Goal: Transaction & Acquisition: Purchase product/service

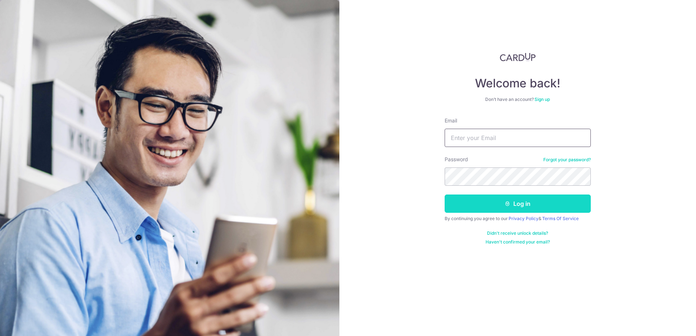
type input "[EMAIL_ADDRESS][DOMAIN_NAME]"
click at [493, 205] on button "Log in" at bounding box center [518, 203] width 146 height 18
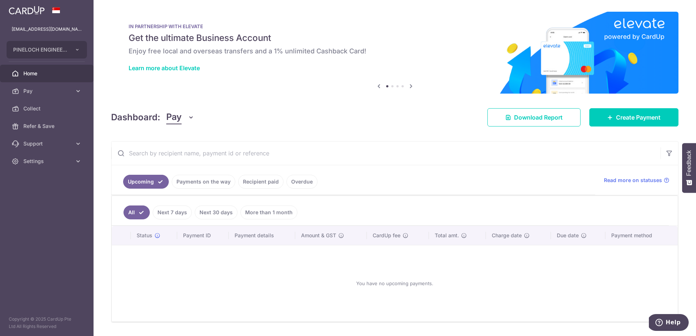
drag, startPoint x: 203, startPoint y: 181, endPoint x: 225, endPoint y: 180, distance: 21.9
click at [203, 181] on link "Payments on the way" at bounding box center [204, 182] width 64 height 14
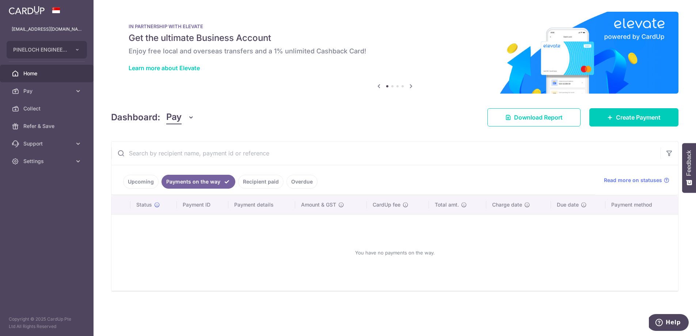
click at [265, 180] on link "Recipient paid" at bounding box center [260, 182] width 45 height 14
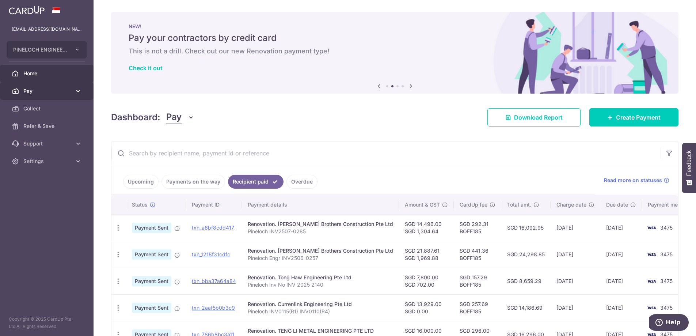
click at [40, 92] on span "Pay" at bounding box center [47, 90] width 48 height 7
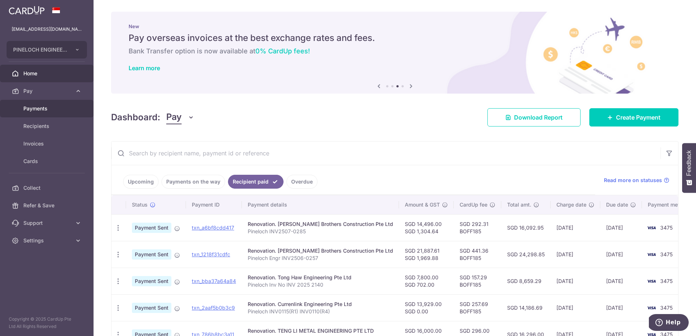
click at [41, 110] on span "Payments" at bounding box center [47, 108] width 48 height 7
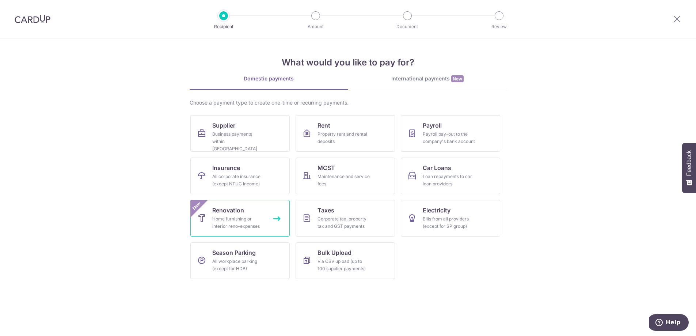
click at [249, 224] on div "Home furnishing or interior reno-expenses" at bounding box center [238, 222] width 53 height 15
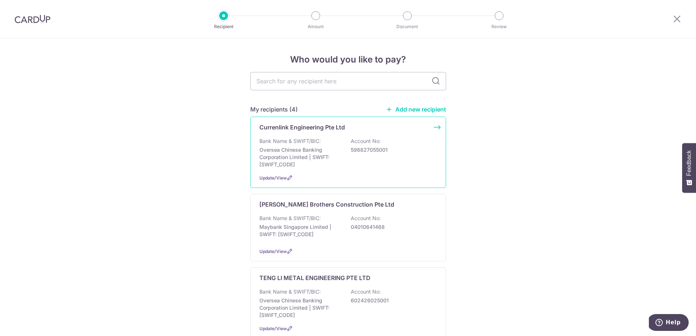
click at [336, 145] on div "Bank Name & SWIFT/BIC: Oversea Chinese Banking Corporation Limited | SWIFT: OCB…" at bounding box center [348, 152] width 178 height 31
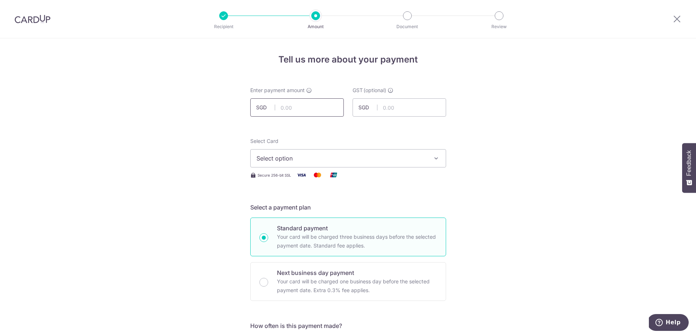
click at [311, 105] on input "text" at bounding box center [297, 107] width 94 height 18
type input "29,300.00"
click at [364, 162] on span "Select option" at bounding box center [341, 158] width 170 height 9
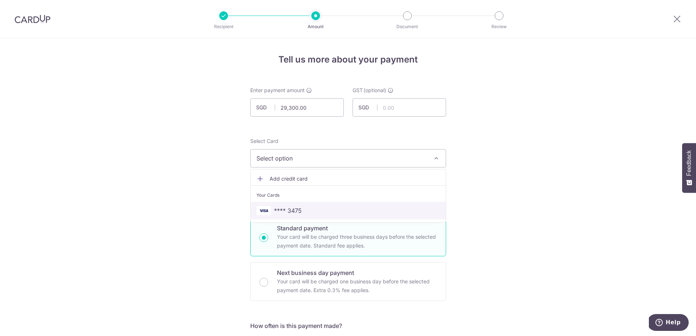
click at [310, 208] on span "**** 3475" at bounding box center [347, 210] width 183 height 9
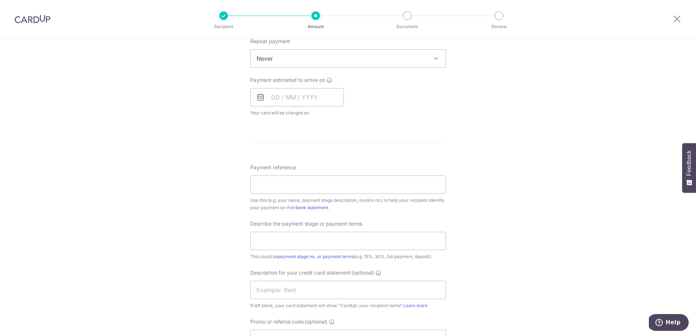
scroll to position [461, 0]
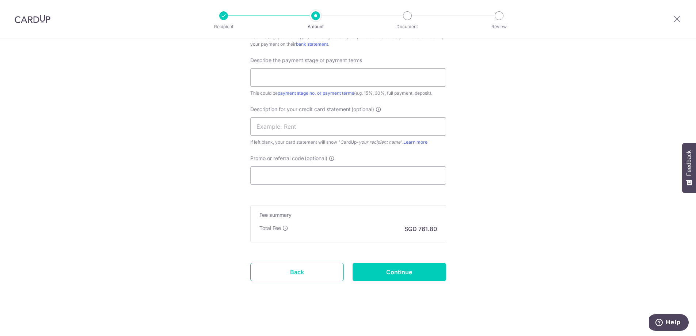
click at [300, 273] on link "Back" at bounding box center [297, 272] width 94 height 18
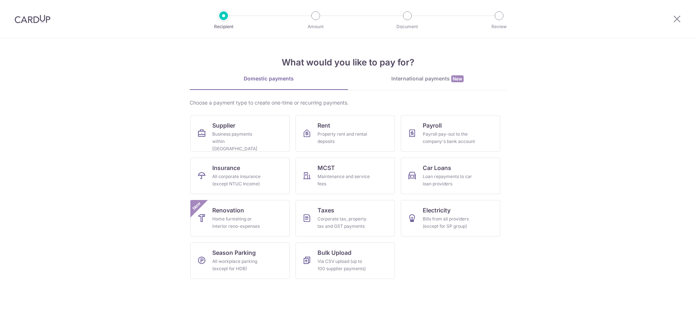
click at [44, 14] on div at bounding box center [32, 19] width 65 height 38
click at [43, 21] on img at bounding box center [33, 19] width 36 height 9
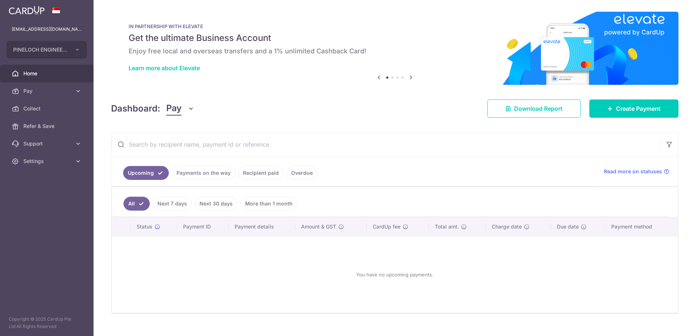
click at [260, 177] on link "Recipient paid" at bounding box center [260, 173] width 45 height 14
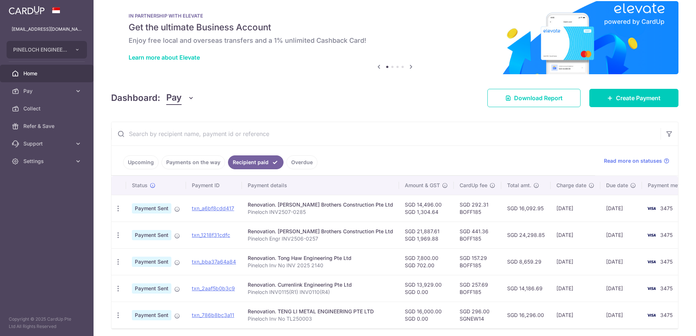
scroll to position [29, 0]
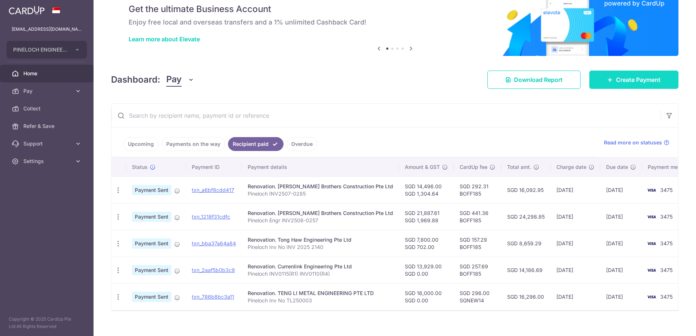
click at [626, 80] on span "Create Payment" at bounding box center [638, 79] width 45 height 9
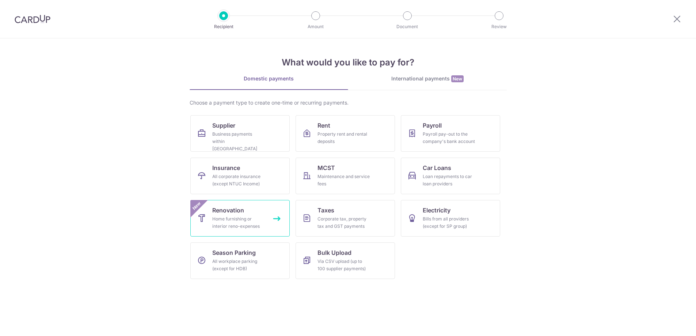
click at [247, 217] on div "Home furnishing or interior reno-expenses" at bounding box center [238, 222] width 53 height 15
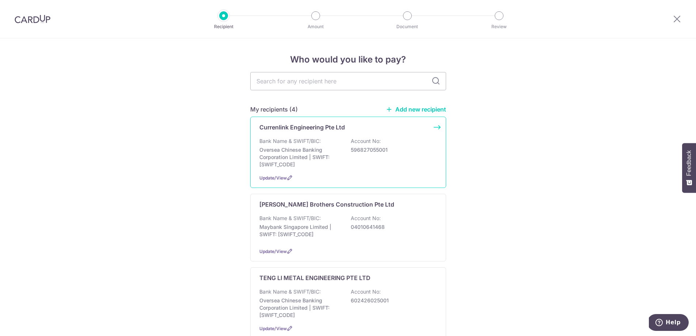
click at [301, 147] on p "Oversea Chinese Banking Corporation Limited | SWIFT: [SWIFT_CODE]" at bounding box center [300, 157] width 82 height 22
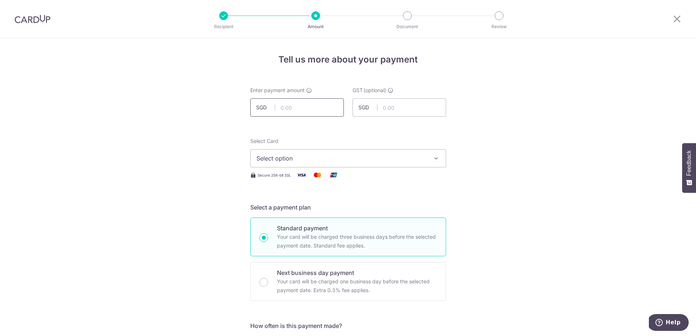
click at [295, 104] on input "text" at bounding box center [297, 107] width 94 height 18
type input "29,300.00"
click at [419, 159] on span "Select option" at bounding box center [341, 158] width 170 height 9
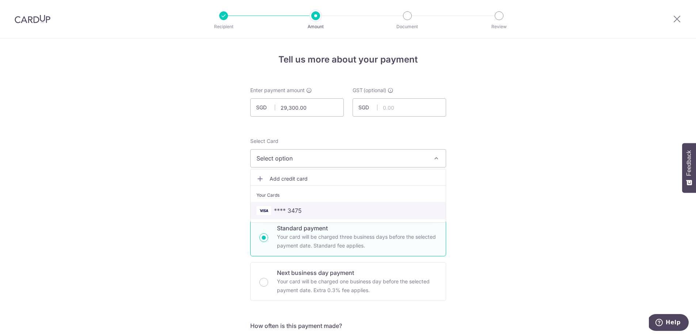
drag, startPoint x: 301, startPoint y: 210, endPoint x: 293, endPoint y: 212, distance: 8.9
click at [301, 210] on span "**** 3475" at bounding box center [347, 210] width 183 height 9
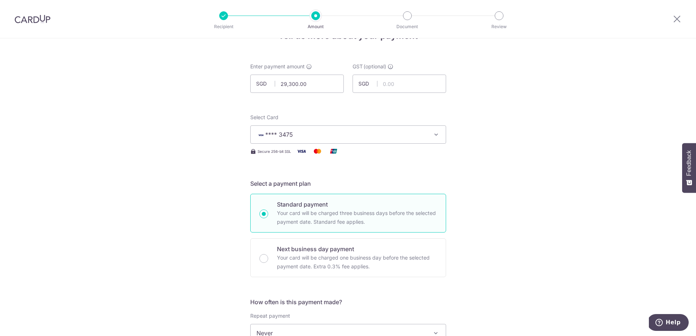
scroll to position [24, 0]
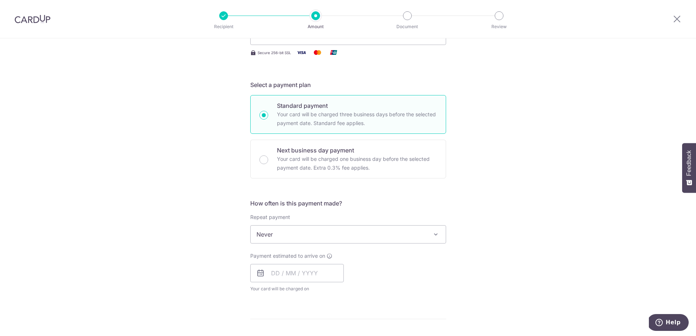
scroll to position [133, 0]
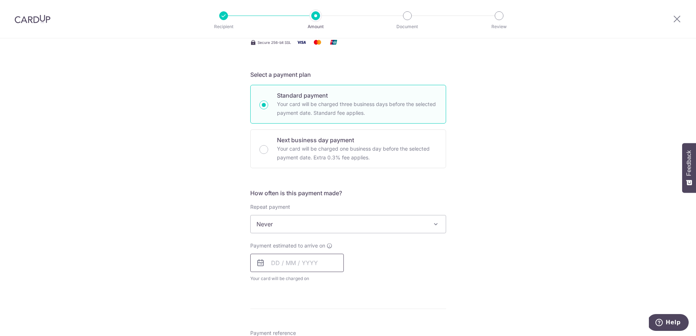
click at [308, 263] on input "text" at bounding box center [297, 263] width 94 height 18
drag, startPoint x: 294, startPoint y: 327, endPoint x: 405, endPoint y: 271, distance: 124.8
click at [294, 327] on link "9" at bounding box center [295, 329] width 12 height 12
type input "09/09/2025"
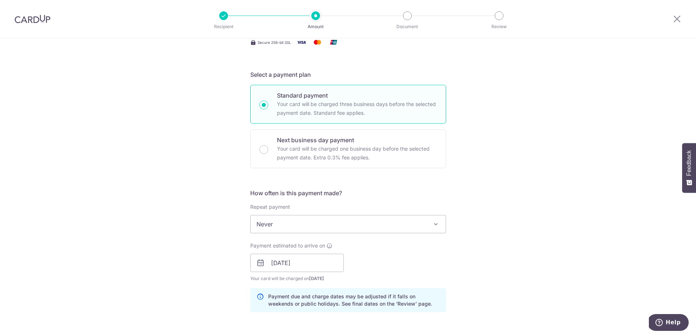
click at [484, 263] on div "Tell us more about your payment Enter payment amount SGD 29,300.00 29300.00 GST…" at bounding box center [348, 300] width 696 height 789
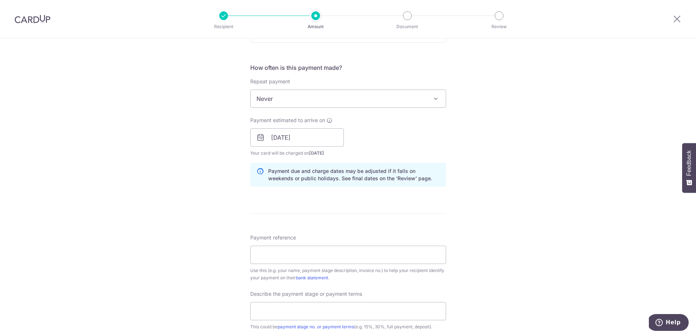
scroll to position [261, 0]
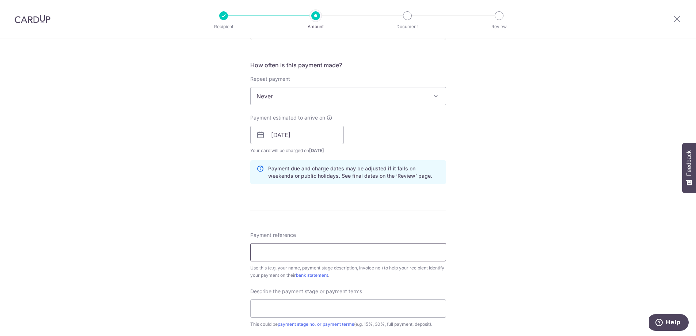
click at [287, 249] on input "Payment reference" at bounding box center [348, 252] width 196 height 18
paste input "INV0110 (REV 7)"
paste input "INV0167"
paste input "INV016"
click at [354, 253] on input "Pineloch INV0110(R7) INV0167 INV016" at bounding box center [348, 252] width 196 height 18
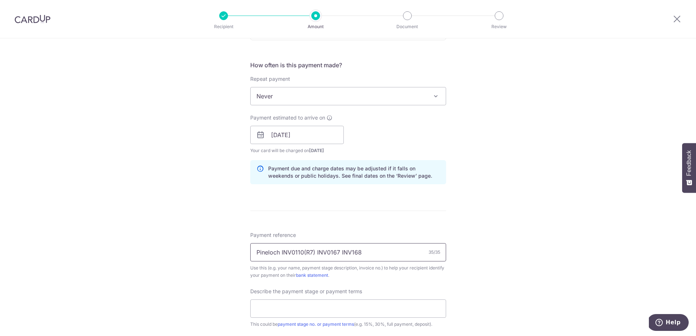
type input "Pineloch INV0110(R7) INV0167 INV168"
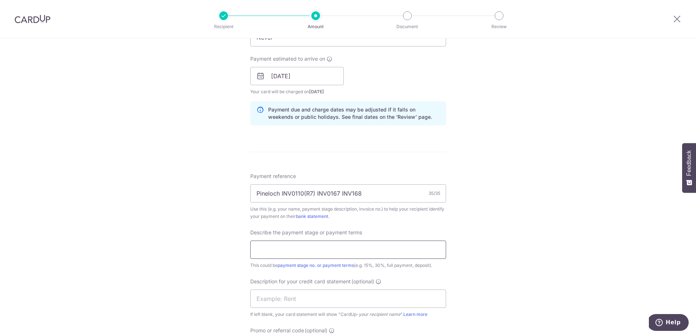
scroll to position [328, 0]
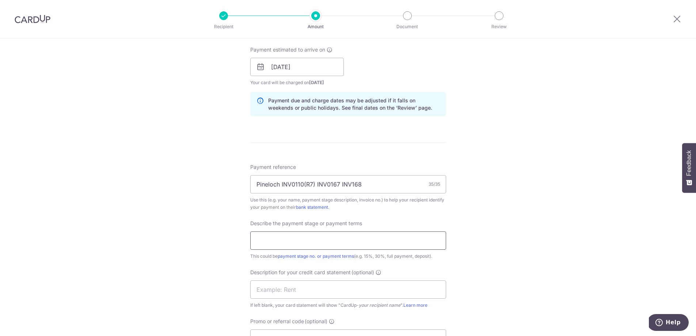
click at [375, 240] on input "text" at bounding box center [348, 240] width 196 height 18
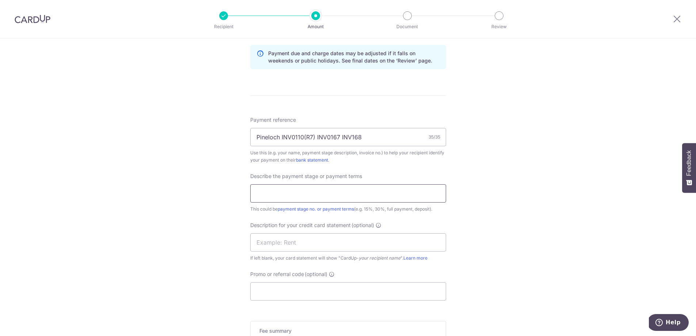
scroll to position [395, 0]
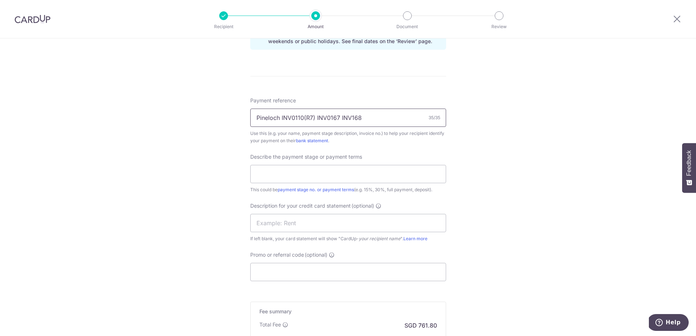
drag, startPoint x: 281, startPoint y: 117, endPoint x: 400, endPoint y: 119, distance: 118.8
click at [400, 119] on input "Pineloch INV0110(R7) INV0167 INV168" at bounding box center [348, 118] width 196 height 18
click at [336, 174] on input "text" at bounding box center [348, 174] width 196 height 18
paste input "INV0110(R7) INV0167 INV168"
click at [326, 173] on input "INV0110(R7) INV0167 INV168" at bounding box center [348, 174] width 196 height 18
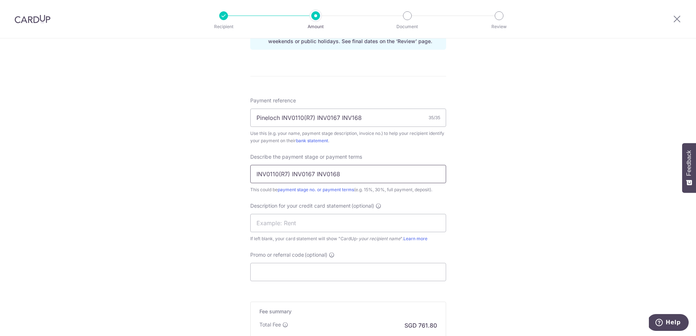
type input "INV0110(R7) INV0167 INV0168"
click at [160, 179] on div "Tell us more about your payment Enter payment amount SGD 29,300.00 29300.00 GST…" at bounding box center [348, 37] width 696 height 789
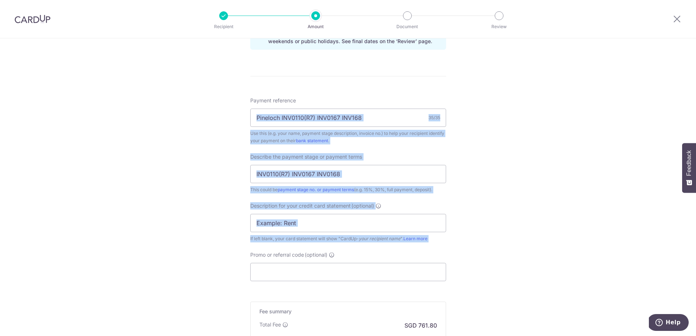
drag, startPoint x: 205, startPoint y: 112, endPoint x: 568, endPoint y: 244, distance: 386.5
click at [568, 244] on div "Tell us more about your payment Enter payment amount SGD 29,300.00 29300.00 GST…" at bounding box center [348, 37] width 696 height 789
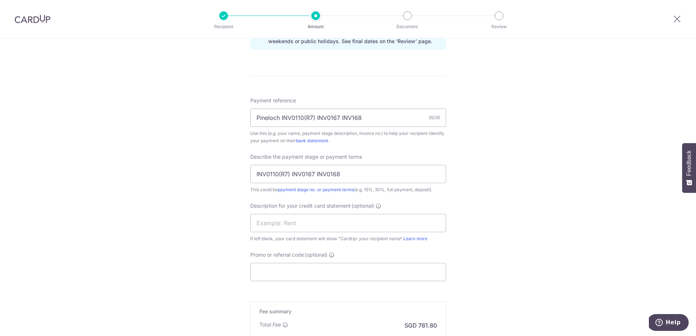
drag, startPoint x: 568, startPoint y: 244, endPoint x: 563, endPoint y: 247, distance: 6.1
click at [568, 244] on div "Tell us more about your payment Enter payment amount SGD 29,300.00 29300.00 GST…" at bounding box center [348, 37] width 696 height 789
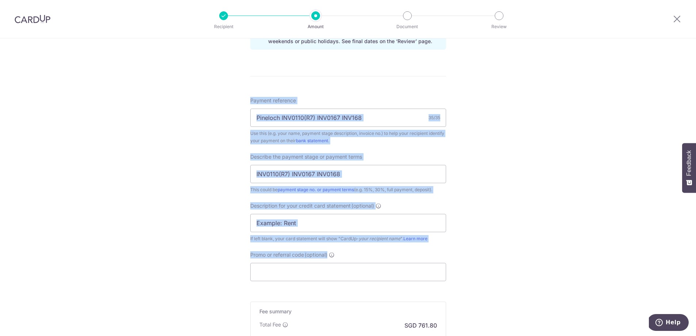
drag, startPoint x: 224, startPoint y: 95, endPoint x: 536, endPoint y: 251, distance: 349.2
click at [536, 251] on div "Tell us more about your payment Enter payment amount SGD 29,300.00 29300.00 GST…" at bounding box center [348, 37] width 696 height 789
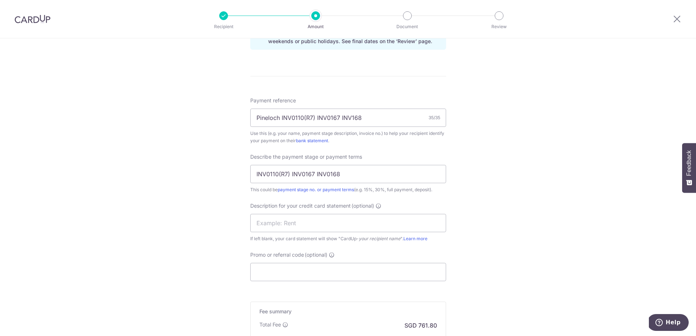
click at [536, 251] on div "Tell us more about your payment Enter payment amount SGD 29,300.00 29300.00 GST…" at bounding box center [348, 37] width 696 height 789
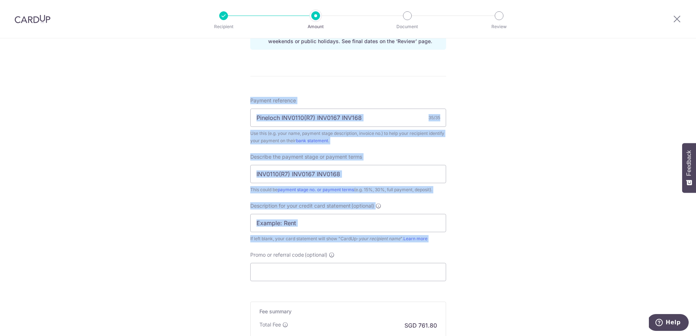
drag, startPoint x: 510, startPoint y: 243, endPoint x: 220, endPoint y: 105, distance: 321.3
click at [220, 106] on div "Tell us more about your payment Enter payment amount SGD 29,300.00 29300.00 GST…" at bounding box center [348, 37] width 696 height 789
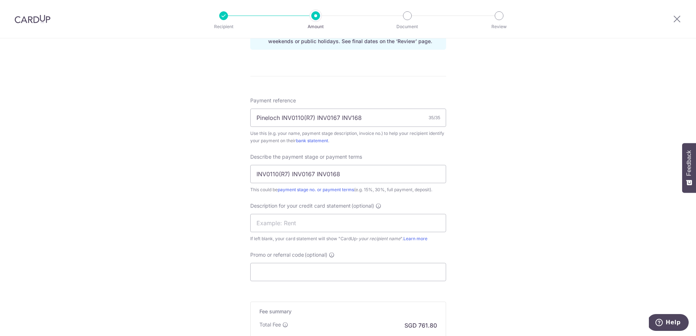
click at [220, 102] on div "Tell us more about your payment Enter payment amount SGD 29,300.00 29300.00 GST…" at bounding box center [348, 37] width 696 height 789
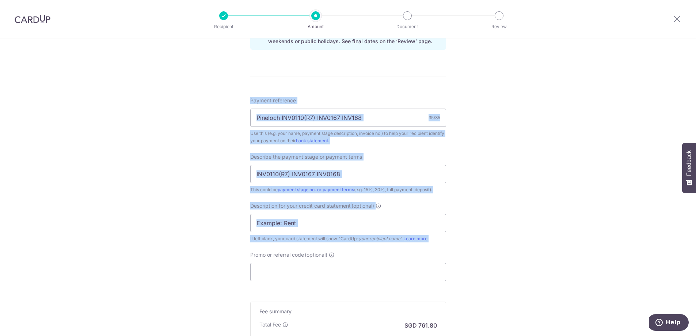
drag, startPoint x: 219, startPoint y: 100, endPoint x: 486, endPoint y: 247, distance: 304.0
click at [486, 247] on div "Tell us more about your payment Enter payment amount SGD 29,300.00 29300.00 GST…" at bounding box center [348, 37] width 696 height 789
drag, startPoint x: 486, startPoint y: 247, endPoint x: 490, endPoint y: 248, distance: 4.4
click at [486, 247] on div "Tell us more about your payment Enter payment amount SGD 29,300.00 29300.00 GST…" at bounding box center [348, 37] width 696 height 789
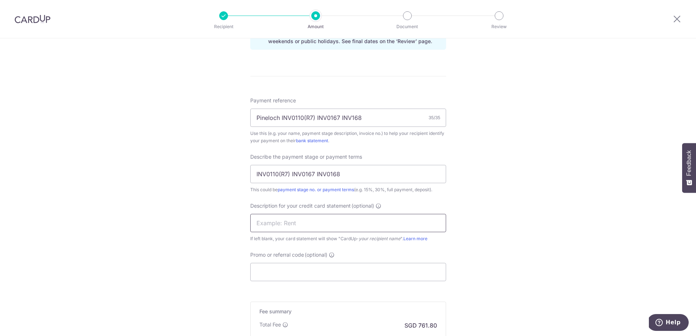
click at [280, 225] on input "text" at bounding box center [348, 223] width 196 height 18
paste input "INV0110(R7) INV"
type input "INV0110(R7) INV"
type input "CurrenlinkAug25"
drag, startPoint x: 167, startPoint y: 235, endPoint x: 201, endPoint y: 232, distance: 34.5
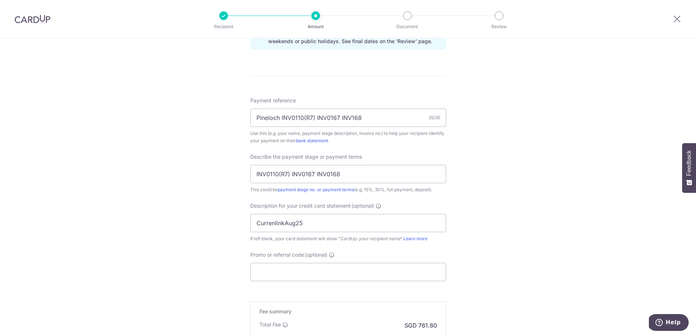
click at [167, 235] on div "Tell us more about your payment Enter payment amount SGD 29,300.00 29300.00 GST…" at bounding box center [348, 37] width 696 height 789
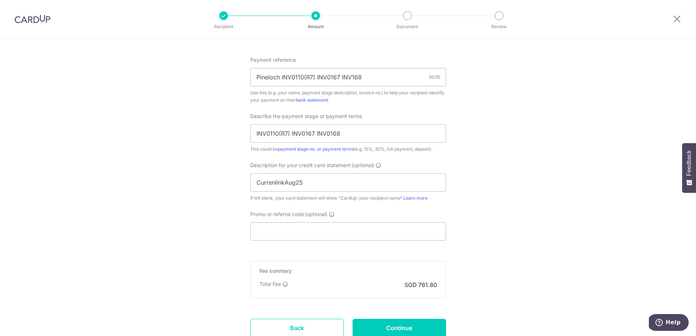
scroll to position [440, 0]
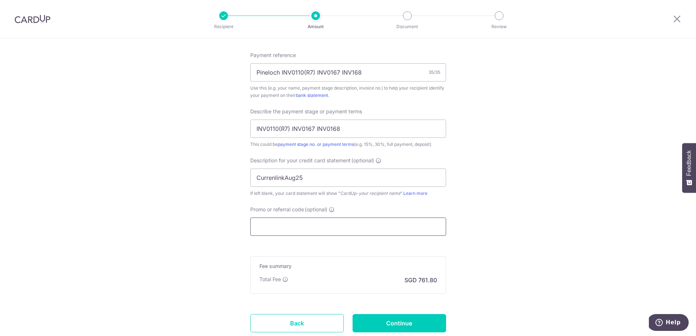
click at [288, 228] on input "Promo or referral code (optional)" at bounding box center [348, 226] width 196 height 18
paste input "BOFF185"
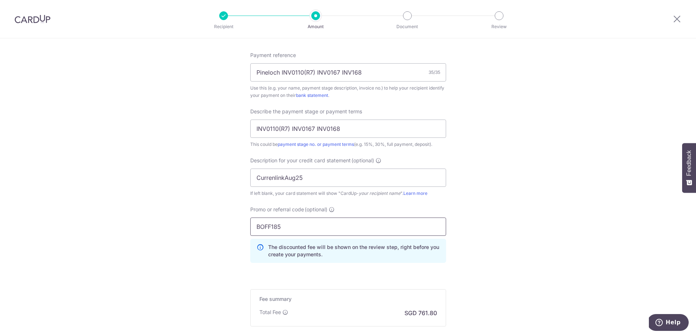
type input "BOFF185"
drag, startPoint x: 205, startPoint y: 225, endPoint x: 223, endPoint y: 228, distance: 18.4
click at [205, 225] on div "Tell us more about your payment Enter payment amount SGD 29,300.00 29300.00 GST…" at bounding box center [348, 9] width 696 height 822
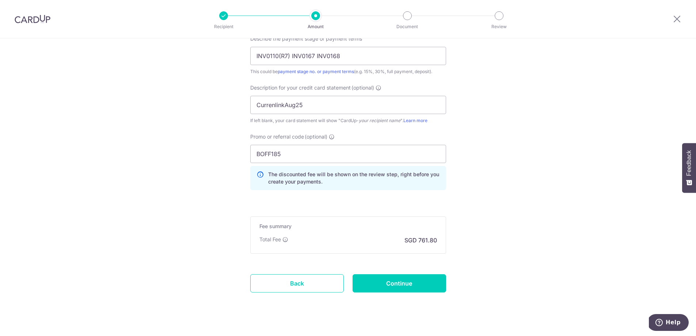
scroll to position [524, 0]
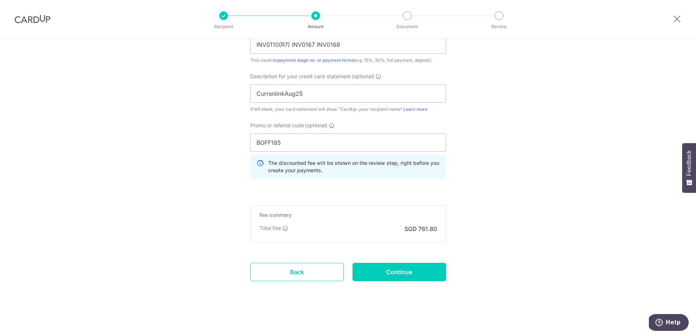
click at [402, 274] on input "Continue" at bounding box center [400, 272] width 94 height 18
type input "Create Schedule"
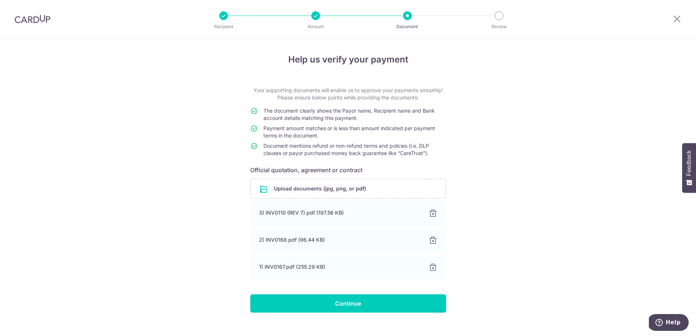
click at [546, 175] on div "Help us verify your payment Your supporting documents will enable us to approve…" at bounding box center [348, 192] width 696 height 308
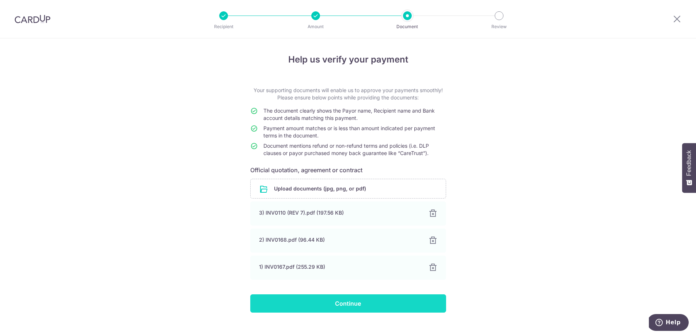
click at [346, 304] on input "Continue" at bounding box center [348, 303] width 196 height 18
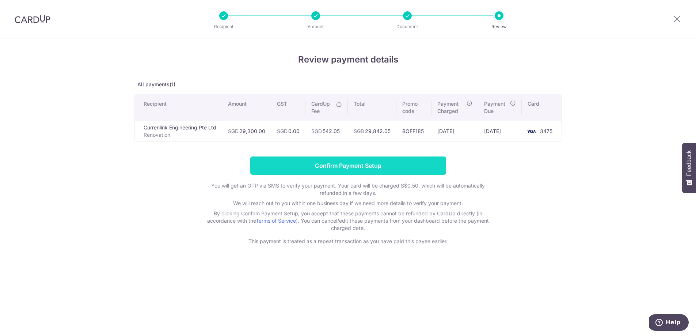
click at [350, 167] on input "Confirm Payment Setup" at bounding box center [348, 165] width 196 height 18
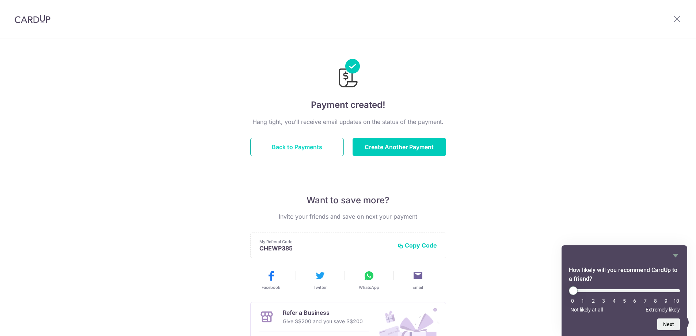
click at [306, 147] on button "Back to Payments" at bounding box center [297, 147] width 94 height 18
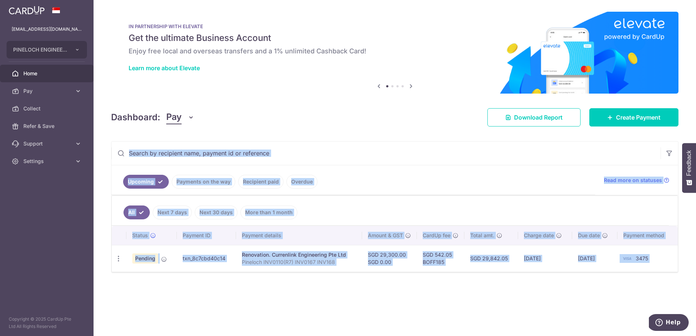
drag, startPoint x: 375, startPoint y: 291, endPoint x: 234, endPoint y: 96, distance: 240.0
click at [234, 96] on div "× Pause Schedule Pause all future payments in this series Pause just this one p…" at bounding box center [395, 168] width 603 height 336
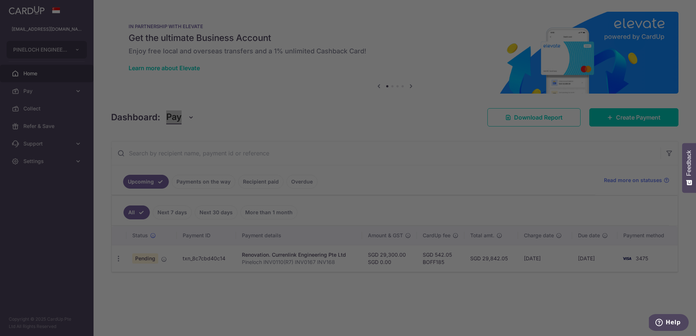
drag, startPoint x: 257, startPoint y: 117, endPoint x: 460, endPoint y: 152, distance: 206.2
click at [540, 292] on body "[EMAIL_ADDRESS][DOMAIN_NAME] PINELOCH ENGINEERING PTE LTD Add new company PINEL…" at bounding box center [348, 168] width 696 height 336
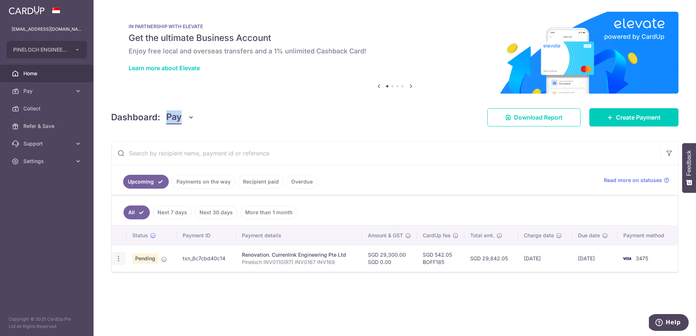
click at [119, 259] on icon "button" at bounding box center [119, 259] width 8 height 8
click at [157, 278] on span "Update payment" at bounding box center [158, 278] width 50 height 9
radio input "true"
type input "29,300.00"
type input "0.00"
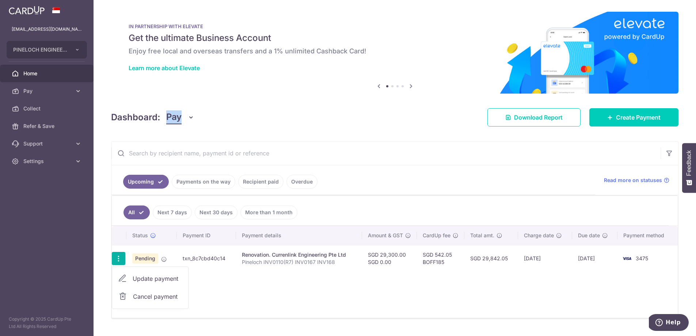
type input "09/09/2025"
type input "Pineloch INV0110(R7) INV0167 INV168"
type input "INV0110(R7) INV0167 INV0168"
type input "CurrenlinkAug25"
type input "BOFF185"
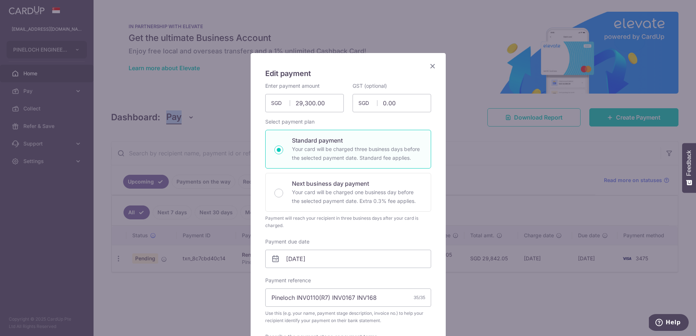
click at [433, 66] on icon "Close" at bounding box center [432, 65] width 9 height 9
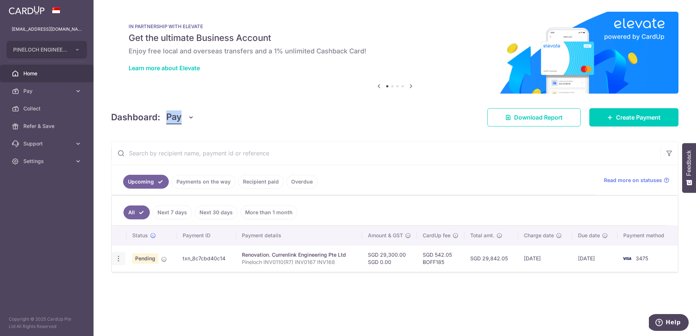
click at [118, 259] on icon "button" at bounding box center [119, 259] width 8 height 8
click at [133, 274] on span "Update payment" at bounding box center [158, 278] width 50 height 9
radio input "true"
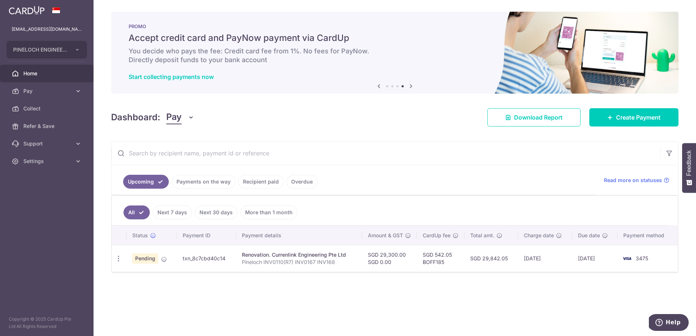
click at [392, 150] on input "text" at bounding box center [385, 152] width 549 height 23
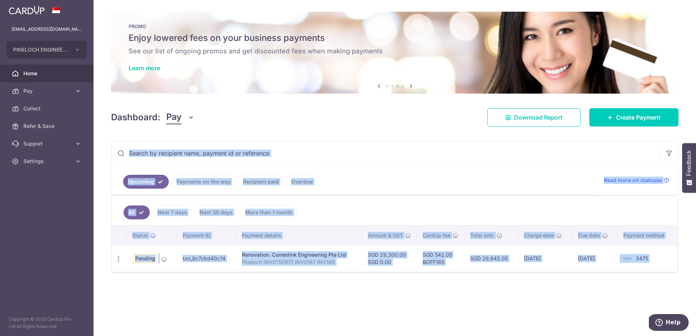
drag, startPoint x: 364, startPoint y: 122, endPoint x: 501, endPoint y: 281, distance: 209.6
click at [501, 281] on div "× Pause Schedule Pause all future payments in this series Pause just this one p…" at bounding box center [395, 168] width 603 height 336
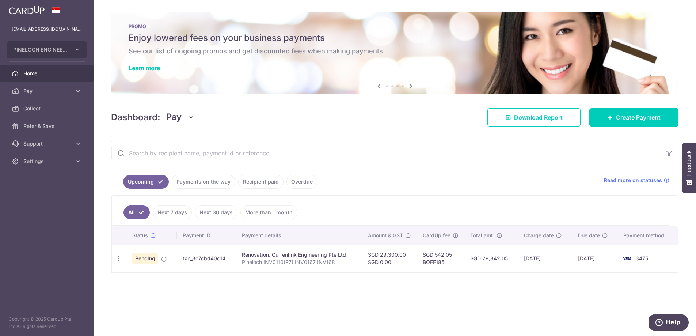
drag, startPoint x: 501, startPoint y: 281, endPoint x: 496, endPoint y: 281, distance: 4.4
click at [501, 281] on div "× Pause Schedule Pause all future payments in this series Pause just this one p…" at bounding box center [395, 168] width 603 height 336
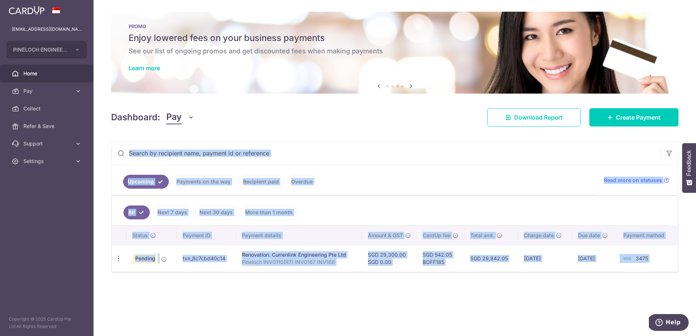
drag, startPoint x: 466, startPoint y: 251, endPoint x: 347, endPoint y: 118, distance: 178.1
click at [348, 119] on div "× Pause Schedule Pause all future payments in this series Pause just this one p…" at bounding box center [395, 168] width 603 height 336
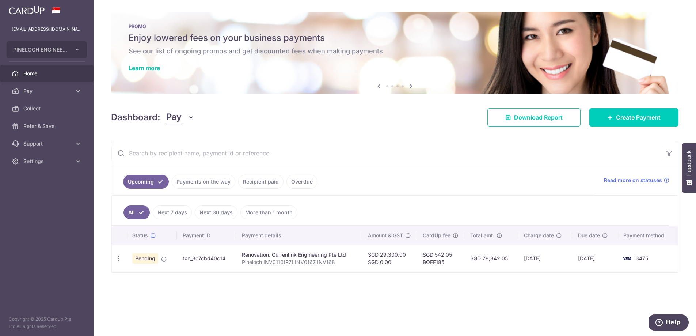
click at [341, 109] on div "Dashboard: Pay Pay Collect Download Report Create Payment" at bounding box center [394, 115] width 567 height 21
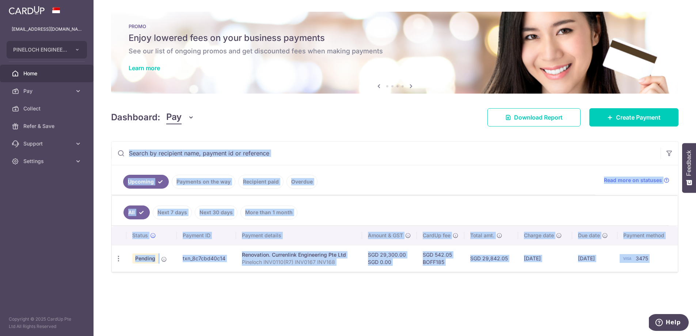
drag, startPoint x: 356, startPoint y: 114, endPoint x: 580, endPoint y: 299, distance: 290.7
click at [580, 299] on div "× Pause Schedule Pause all future payments in this series Pause just this one p…" at bounding box center [395, 168] width 603 height 336
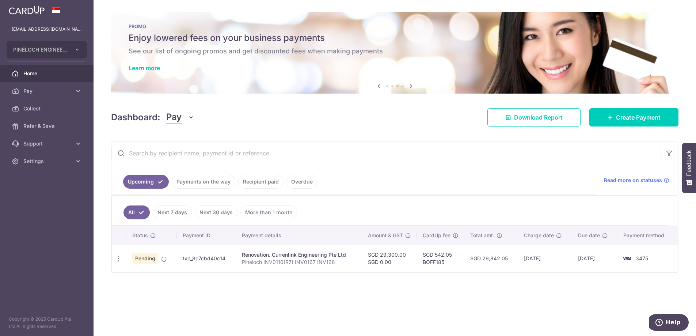
click at [579, 299] on div "× Pause Schedule Pause all future payments in this series Pause just this one p…" at bounding box center [395, 168] width 603 height 336
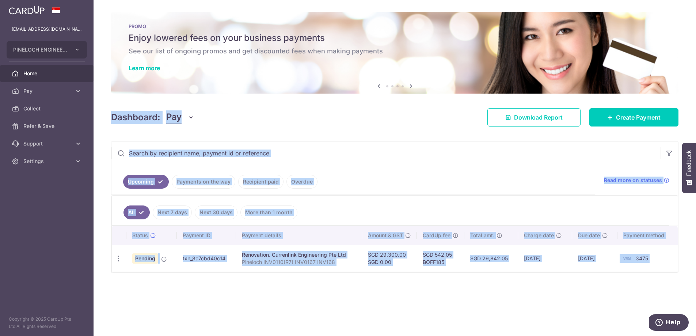
drag, startPoint x: 588, startPoint y: 295, endPoint x: 131, endPoint y: 104, distance: 495.3
click at [131, 104] on div "× Pause Schedule Pause all future payments in this series Pause just this one p…" at bounding box center [395, 168] width 603 height 336
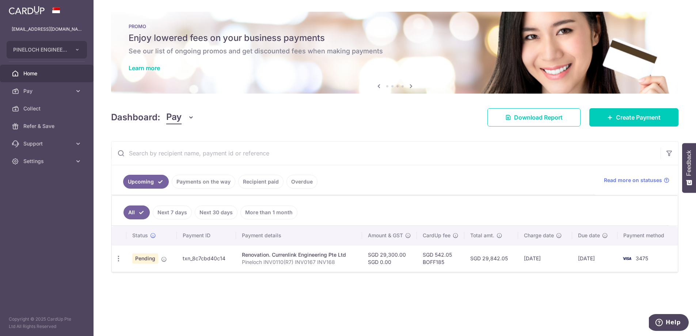
click at [135, 104] on div "× Pause Schedule Pause all future payments in this series Pause just this one p…" at bounding box center [395, 168] width 603 height 336
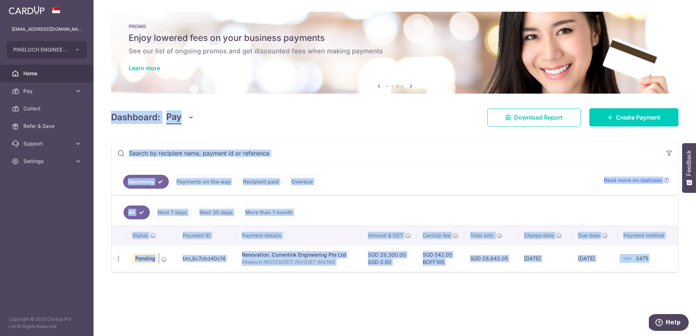
drag, startPoint x: 137, startPoint y: 104, endPoint x: 556, endPoint y: 296, distance: 460.6
click at [556, 296] on div "× Pause Schedule Pause all future payments in this series Pause just this one p…" at bounding box center [395, 168] width 603 height 336
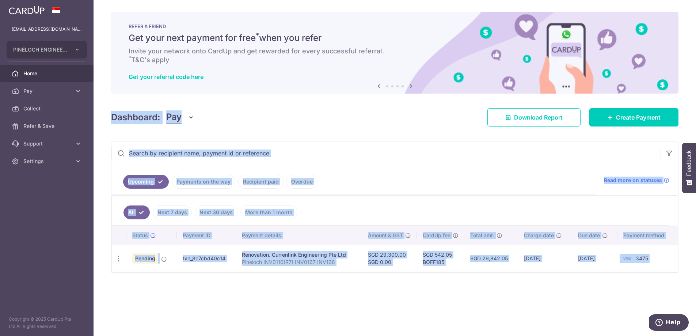
drag, startPoint x: 466, startPoint y: 246, endPoint x: 129, endPoint y: 100, distance: 366.6
click at [129, 100] on div "× Pause Schedule Pause all future payments in this series Pause just this one p…" at bounding box center [395, 168] width 603 height 336
drag, startPoint x: 130, startPoint y: 100, endPoint x: 635, endPoint y: 289, distance: 538.7
click at [635, 289] on div "× Pause Schedule Pause all future payments in this series Pause just this one p…" at bounding box center [395, 168] width 603 height 336
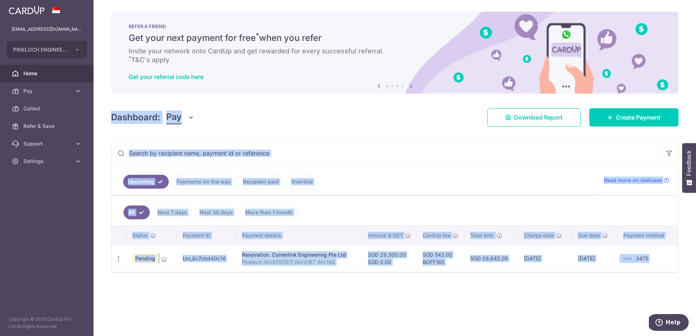
click at [635, 289] on div "× Pause Schedule Pause all future payments in this series Pause just this one p…" at bounding box center [395, 168] width 603 height 336
drag, startPoint x: 612, startPoint y: 275, endPoint x: 126, endPoint y: 97, distance: 517.4
click at [126, 97] on div "× Pause Schedule Pause all future payments in this series Pause just this one p…" at bounding box center [395, 168] width 603 height 336
drag, startPoint x: 126, startPoint y: 97, endPoint x: 109, endPoint y: 96, distance: 17.5
click at [125, 97] on div "× Pause Schedule Pause all future payments in this series Pause just this one p…" at bounding box center [395, 168] width 603 height 336
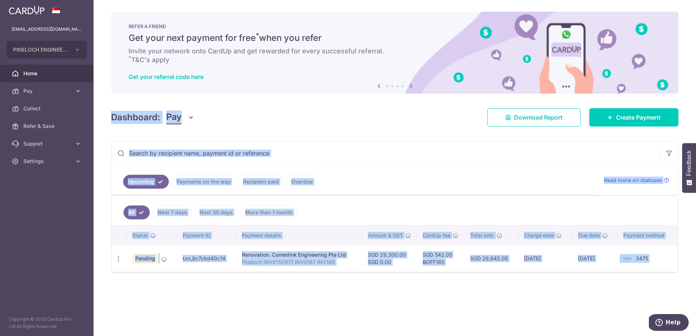
drag, startPoint x: 289, startPoint y: 167, endPoint x: 626, endPoint y: 292, distance: 360.0
click at [626, 292] on div "× Pause Schedule Pause all future payments in this series Pause just this one p…" at bounding box center [395, 168] width 603 height 336
drag, startPoint x: 626, startPoint y: 292, endPoint x: 622, endPoint y: 292, distance: 4.4
click at [626, 292] on div "× Pause Schedule Pause all future payments in this series Pause just this one p…" at bounding box center [395, 168] width 603 height 336
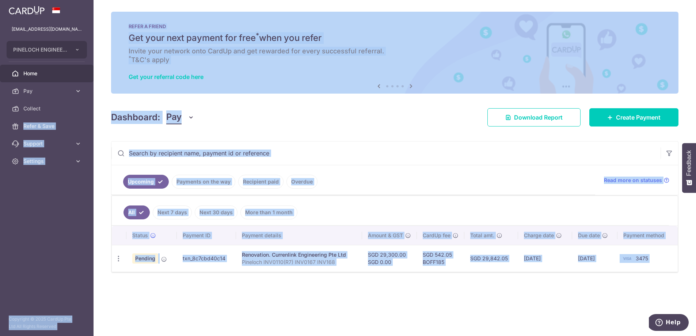
drag, startPoint x: 622, startPoint y: 292, endPoint x: 104, endPoint y: 107, distance: 549.6
click at [93, 107] on main "project@pineloch.com.sg PINELOCH ENGINEERING PTE LTD Add new company PINELOCH E…" at bounding box center [348, 168] width 696 height 336
click at [105, 107] on div "× Pause Schedule Pause all future payments in this series Pause just this one p…" at bounding box center [395, 168] width 603 height 336
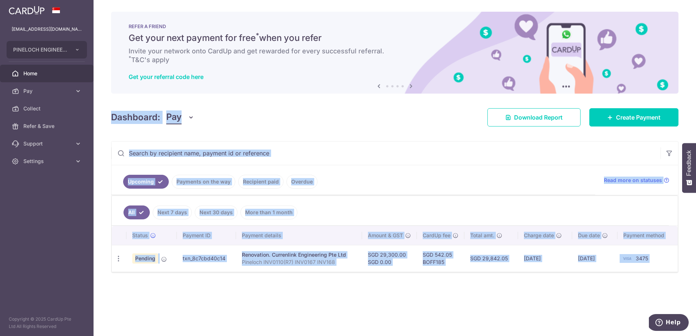
drag, startPoint x: 109, startPoint y: 105, endPoint x: 581, endPoint y: 284, distance: 504.5
click at [581, 284] on div "× Pause Schedule Pause all future payments in this series Pause just this one p…" at bounding box center [395, 168] width 603 height 336
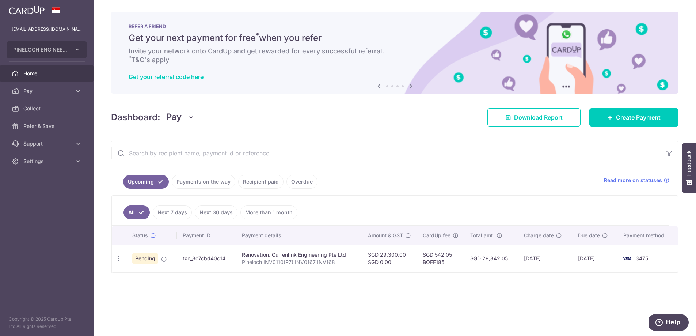
drag, startPoint x: 581, startPoint y: 284, endPoint x: 574, endPoint y: 278, distance: 9.6
click at [581, 284] on div "× Pause Schedule Pause all future payments in this series Pause just this one p…" at bounding box center [395, 168] width 603 height 336
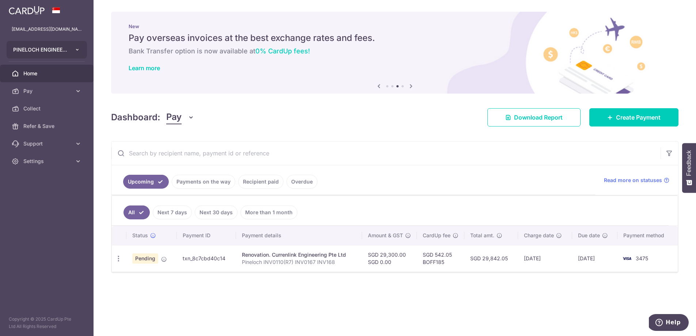
click at [79, 48] on icon "button" at bounding box center [78, 50] width 6 height 6
click at [107, 106] on div "× Pause Schedule Pause all future payments in this series Pause just this one p…" at bounding box center [395, 168] width 603 height 336
